Goal: Browse casually

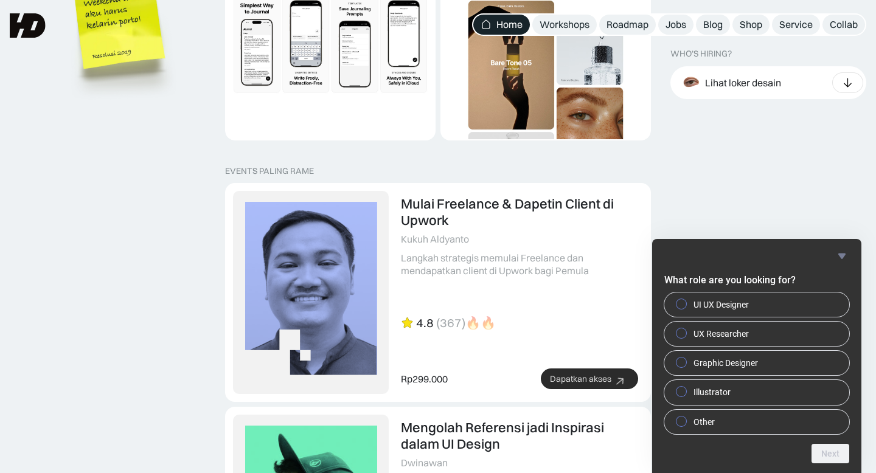
scroll to position [2446, 0]
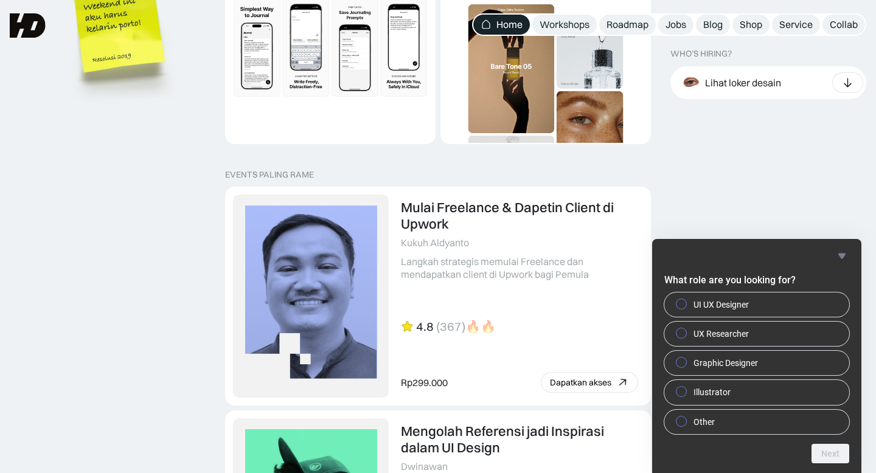
click at [844, 256] on icon "Hide survey" at bounding box center [841, 256] width 15 height 15
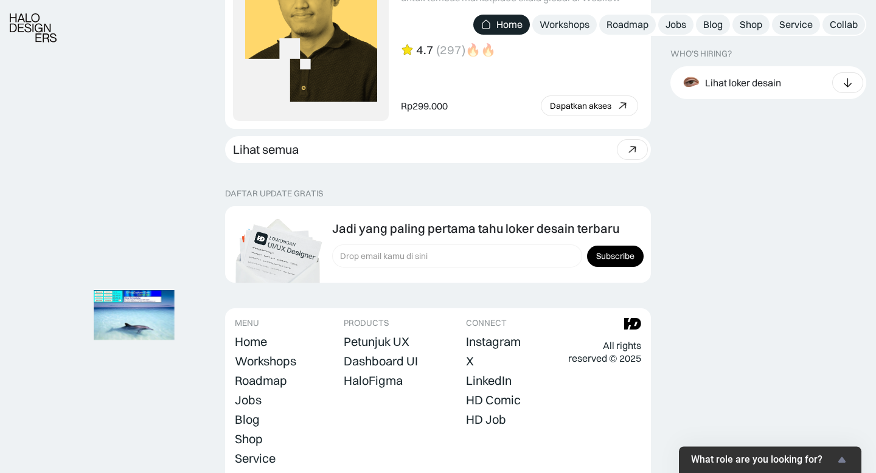
scroll to position [3415, 0]
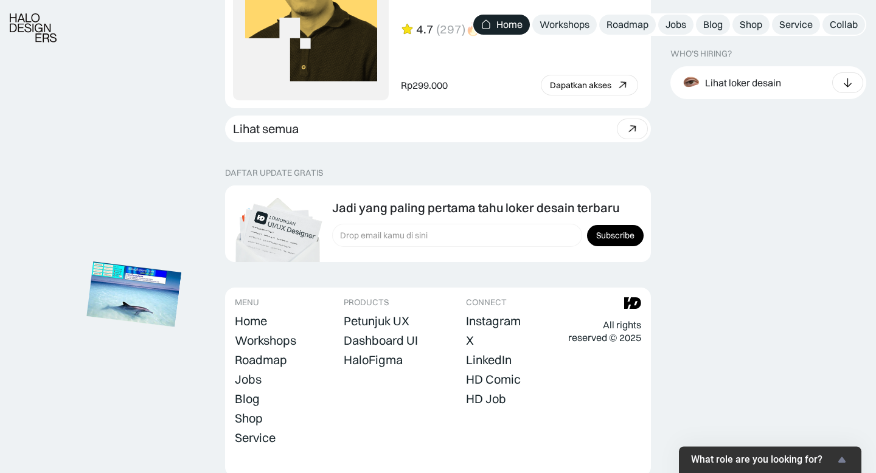
click at [160, 309] on img at bounding box center [133, 294] width 95 height 65
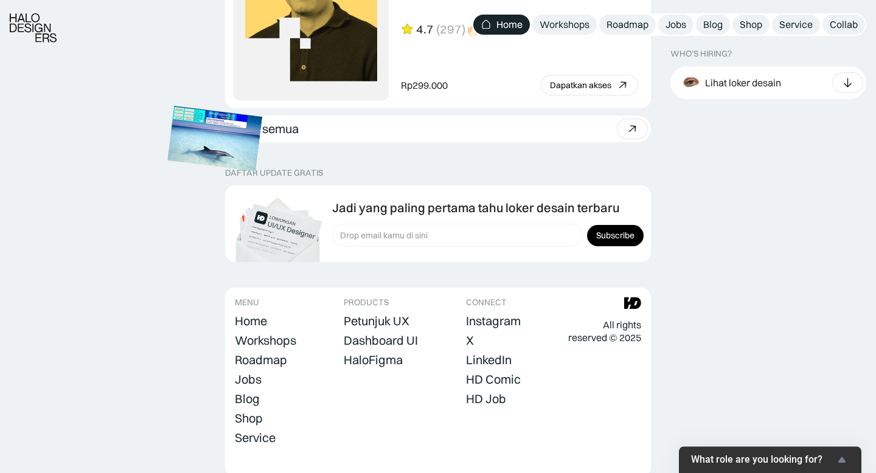
click at [239, 154] on img at bounding box center [215, 138] width 95 height 65
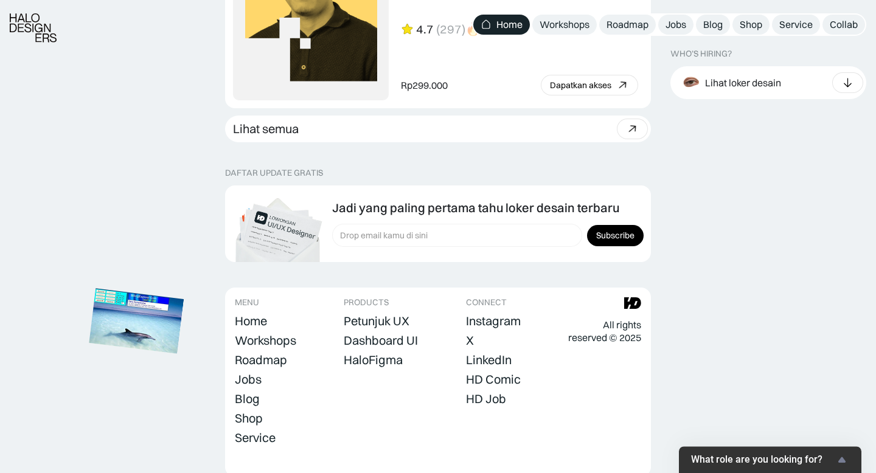
click at [159, 341] on img at bounding box center [136, 320] width 95 height 65
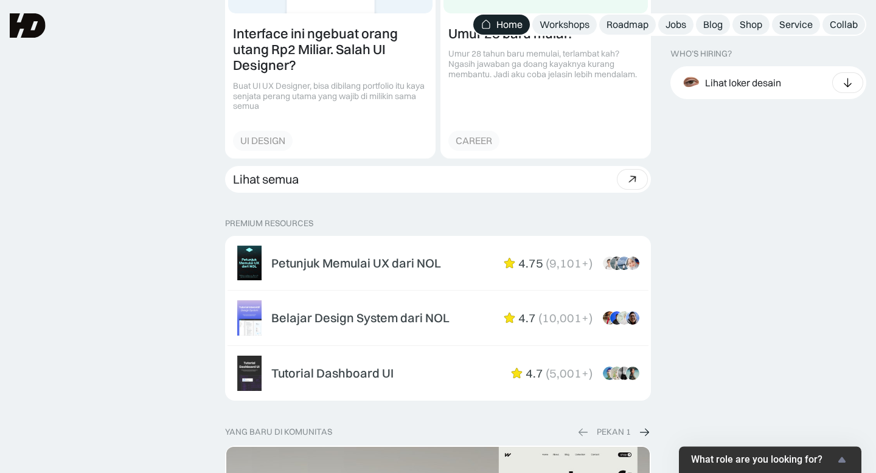
scroll to position [1763, 0]
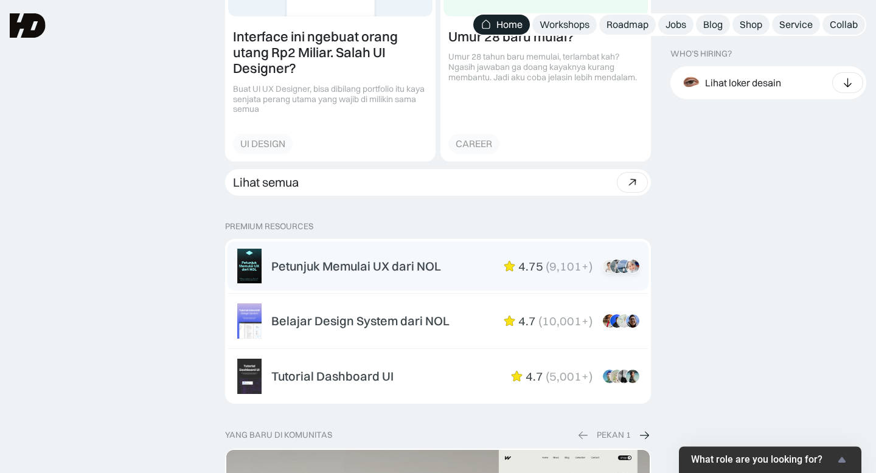
click at [443, 260] on div "Petunjuk Memulai UX dari NOL 4.75 ( 9,101+ ) “Overall mini book nya sudah lengk…" at bounding box center [454, 266] width 367 height 15
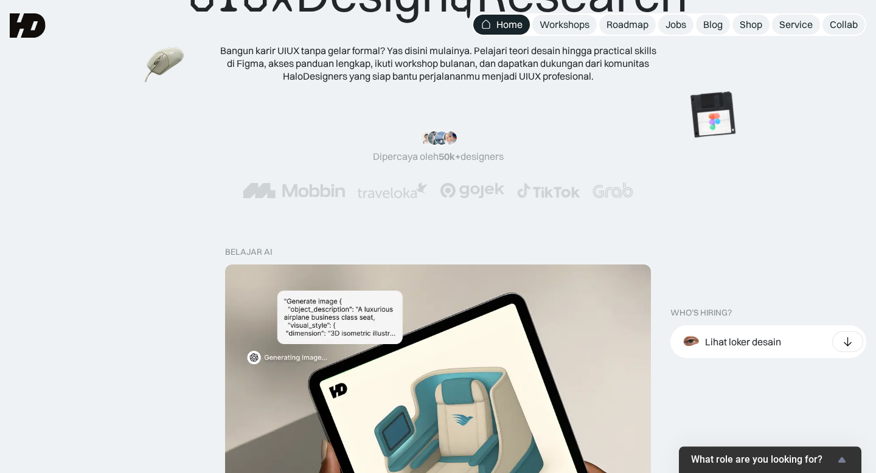
scroll to position [0, 0]
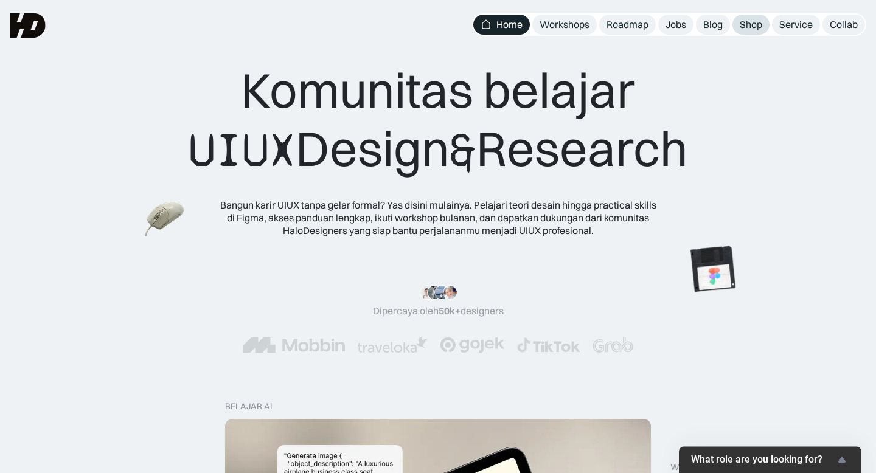
click at [744, 29] on div "Shop" at bounding box center [751, 24] width 23 height 13
